Goal: Check status: Check status

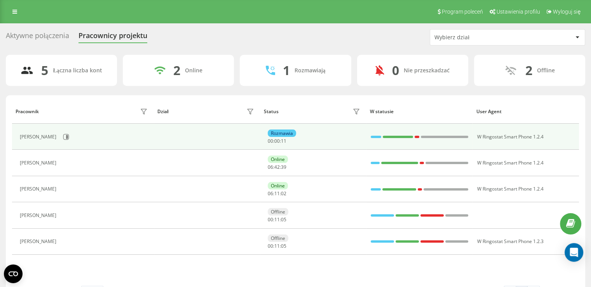
click at [82, 134] on div "[PERSON_NAME]" at bounding box center [85, 136] width 130 height 13
click at [72, 135] on button at bounding box center [66, 137] width 12 height 12
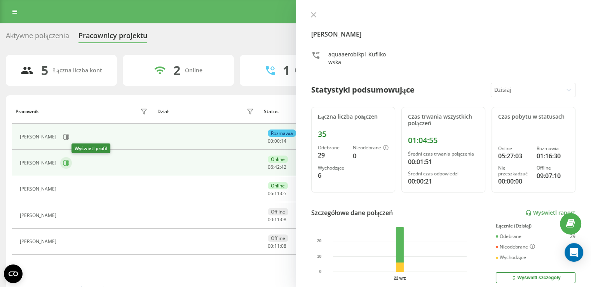
click at [69, 160] on icon at bounding box center [66, 163] width 6 height 6
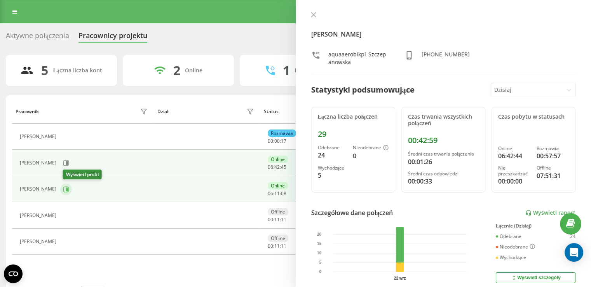
click at [69, 186] on icon at bounding box center [66, 189] width 6 height 6
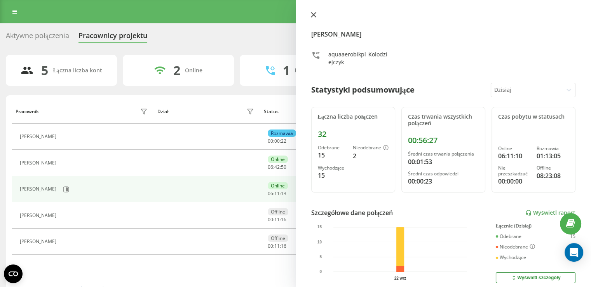
click at [315, 16] on icon at bounding box center [313, 14] width 5 height 5
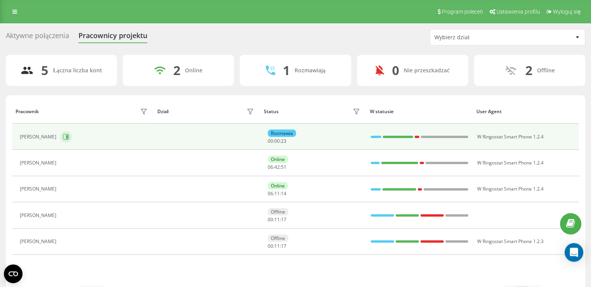
click at [72, 140] on button at bounding box center [66, 137] width 12 height 12
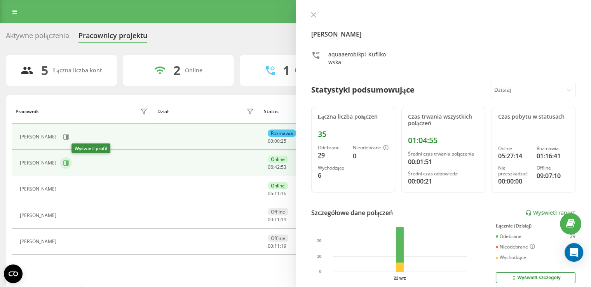
click at [69, 164] on icon at bounding box center [66, 163] width 6 height 6
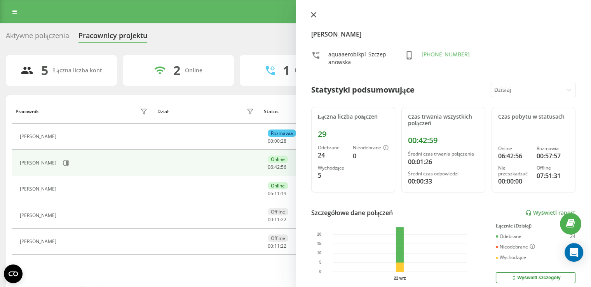
click at [313, 16] on icon at bounding box center [313, 14] width 5 height 5
